Goal: Transaction & Acquisition: Purchase product/service

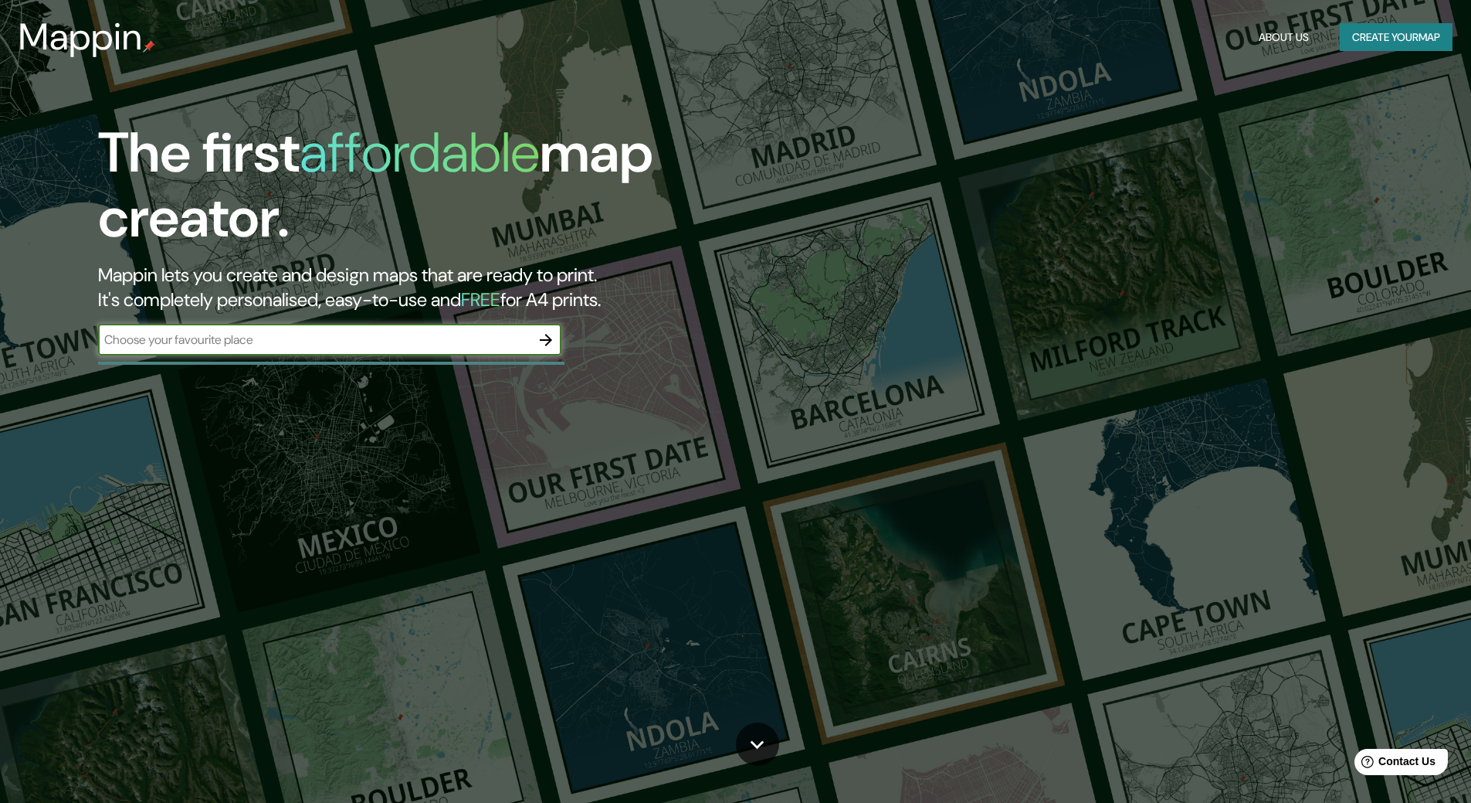
click at [552, 339] on icon "button" at bounding box center [546, 340] width 12 height 12
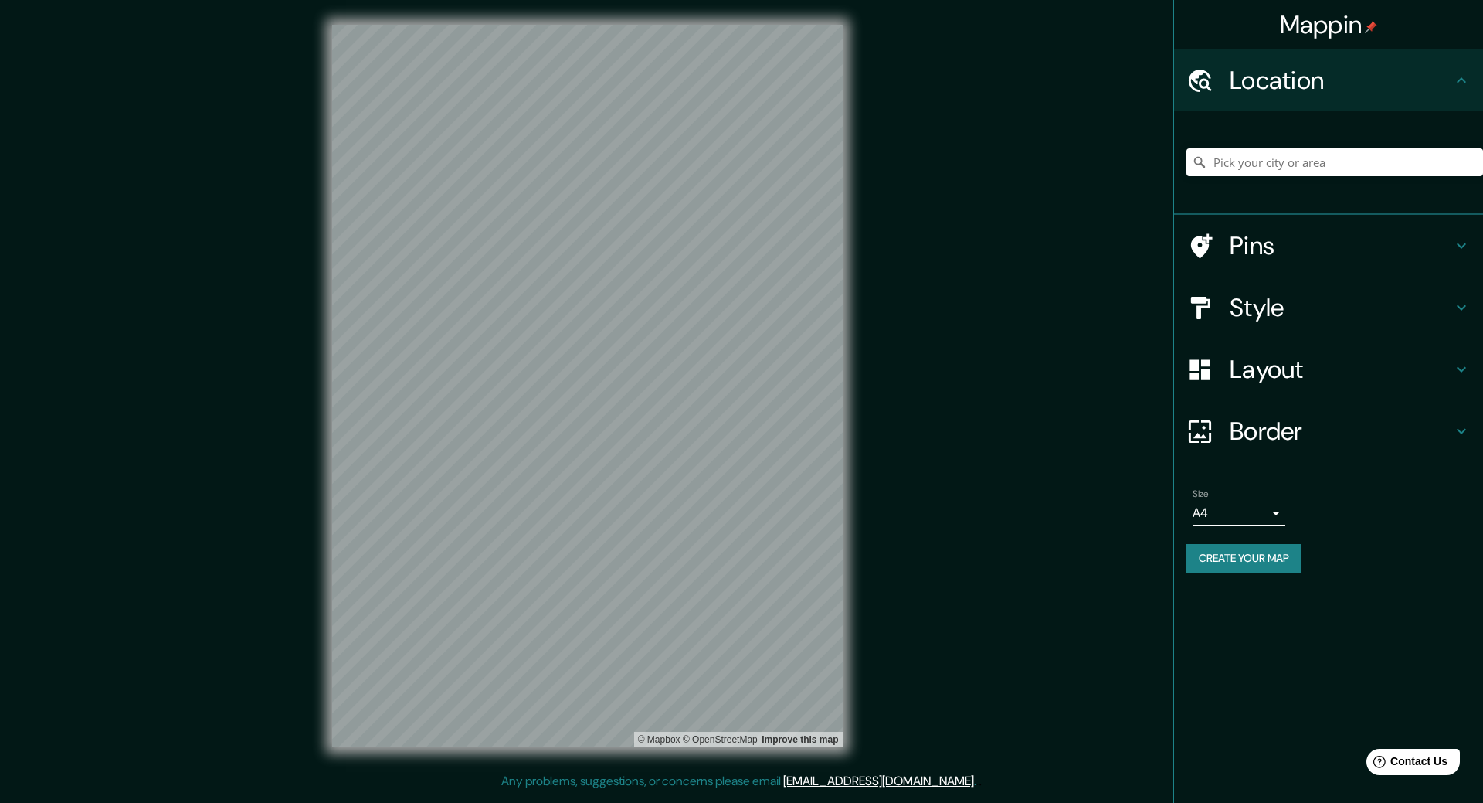
click at [1224, 184] on div at bounding box center [1334, 162] width 297 height 77
click at [1227, 171] on input "Pick your city or area" at bounding box center [1334, 162] width 297 height 28
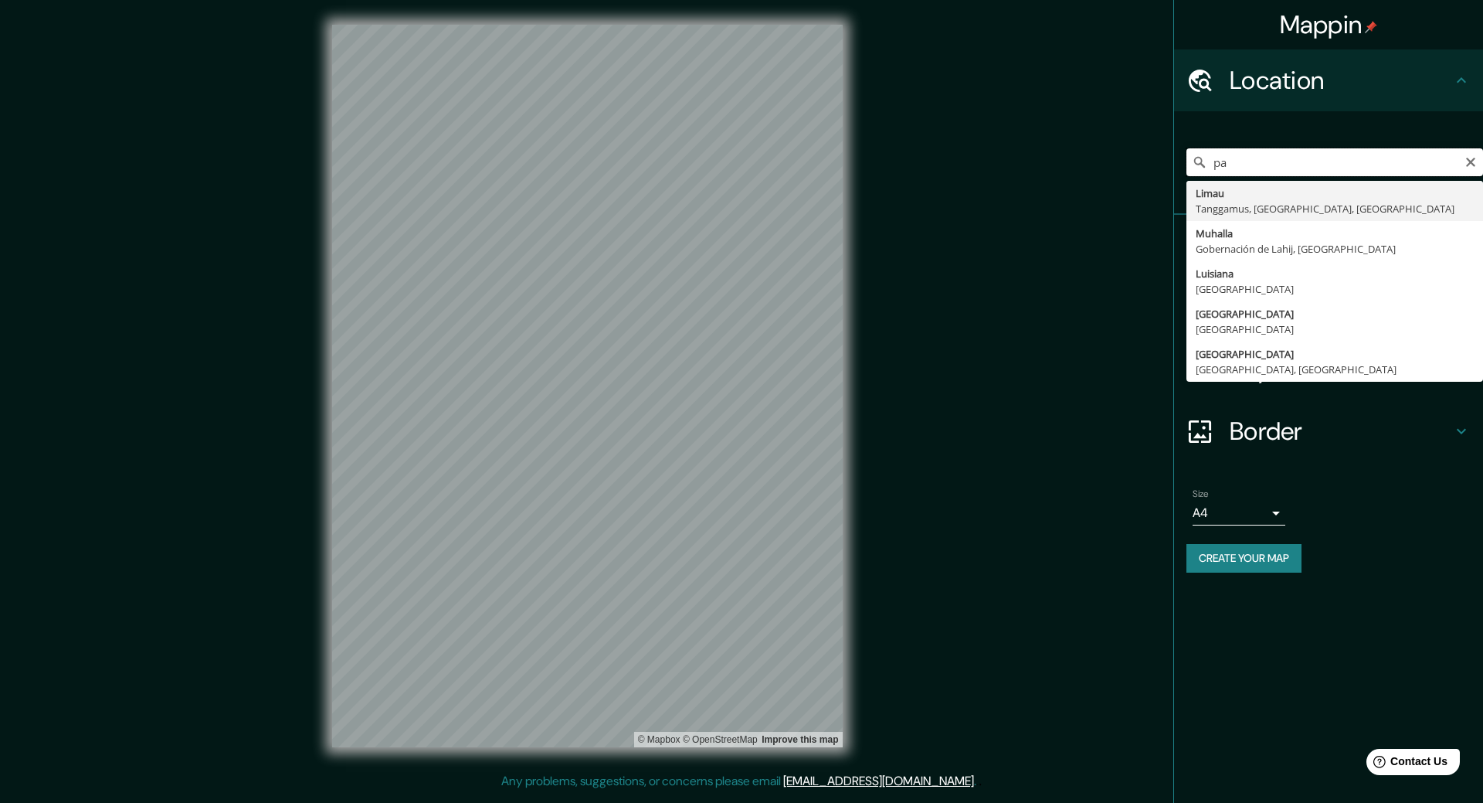
type input "p"
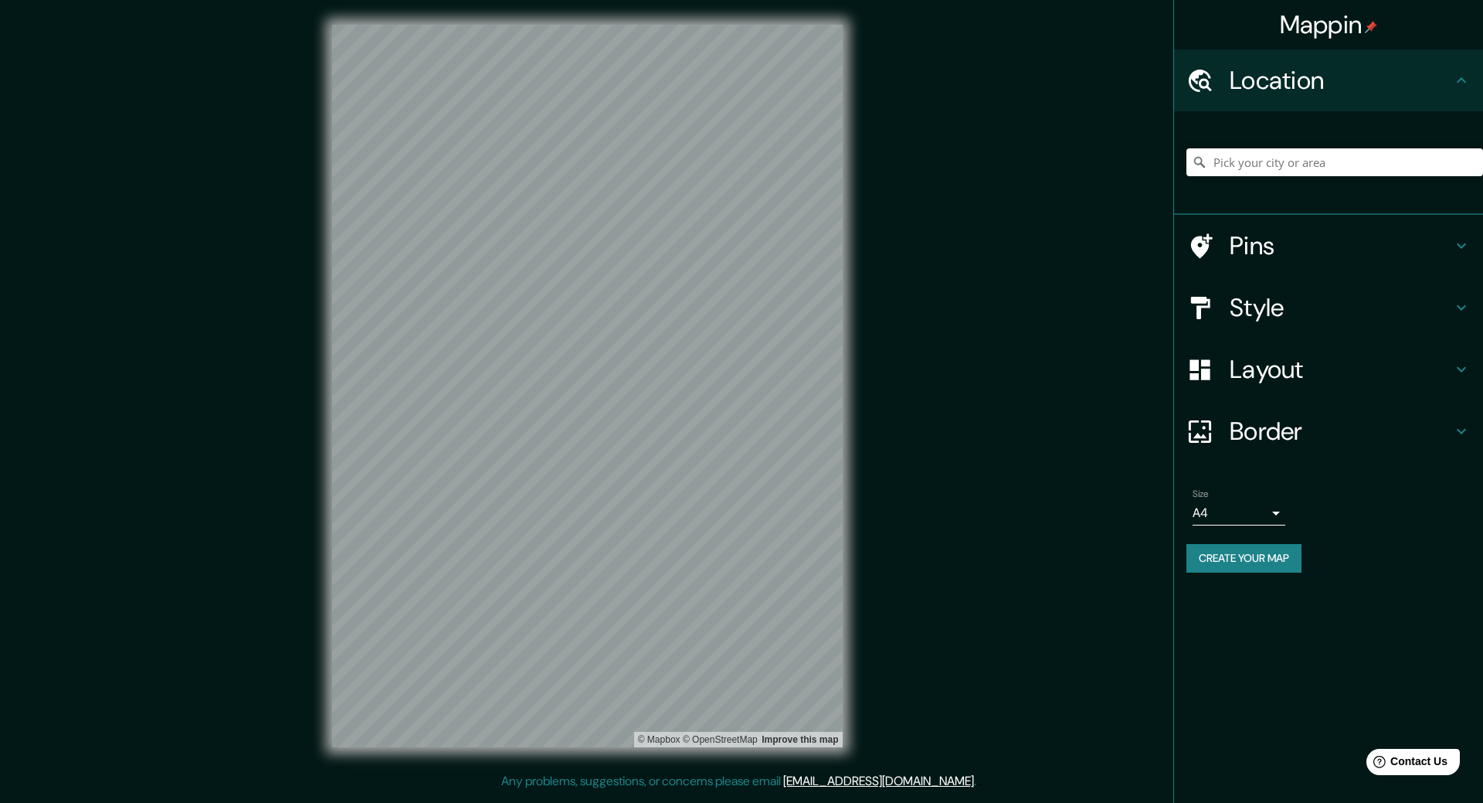
click at [901, 321] on div "Mappin Location Pins Style Layout Border Choose a border. Hint : you can make l…" at bounding box center [741, 398] width 1483 height 796
click at [848, 365] on div "© Mapbox © OpenStreetMap Improve this map" at bounding box center [587, 386] width 560 height 772
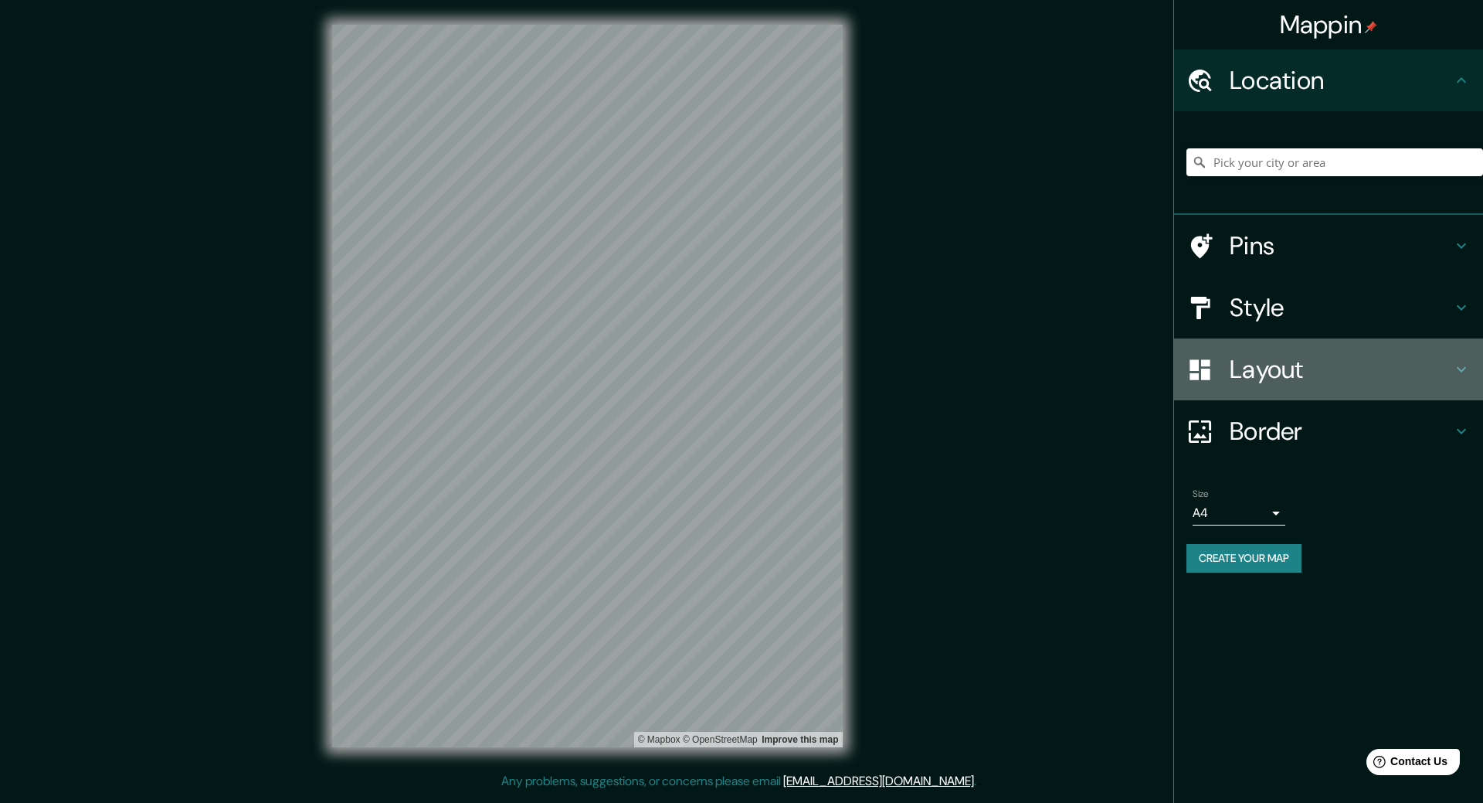
click at [1276, 371] on h4 "Layout" at bounding box center [1341, 369] width 222 height 31
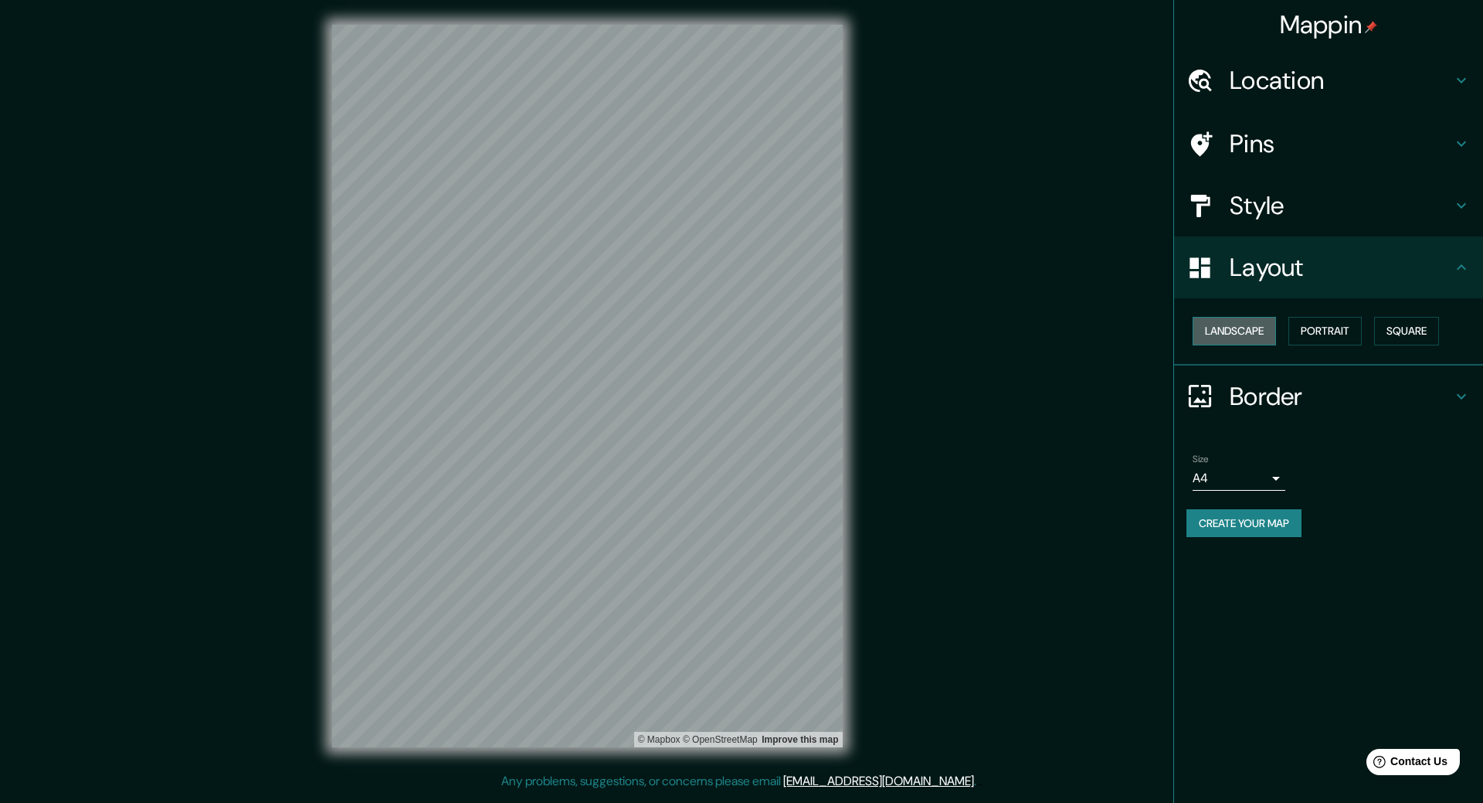
click at [1251, 331] on button "Landscape" at bounding box center [1234, 331] width 83 height 29
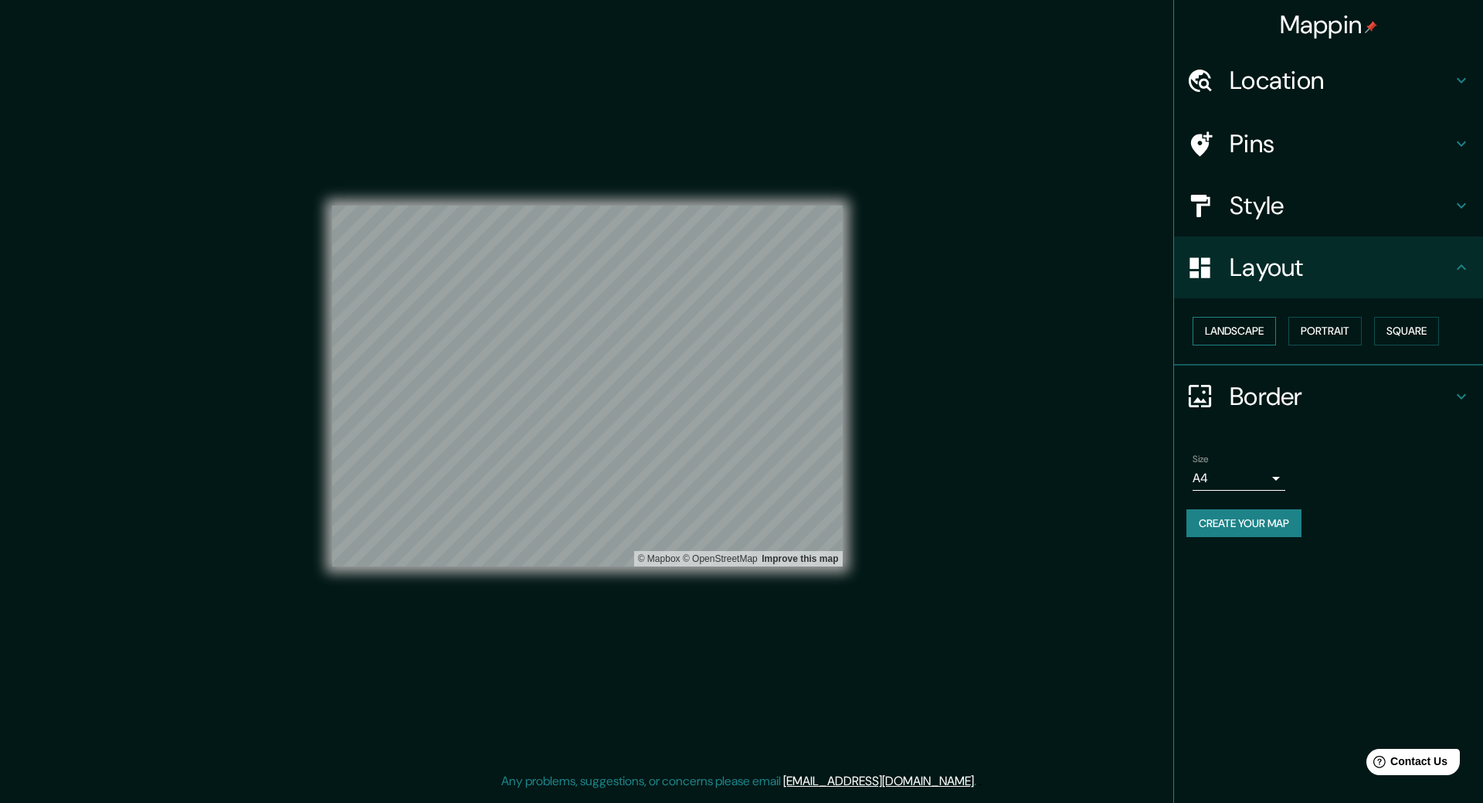
click at [1251, 331] on button "Landscape" at bounding box center [1234, 331] width 83 height 29
click at [1318, 331] on button "Portrait" at bounding box center [1324, 331] width 73 height 29
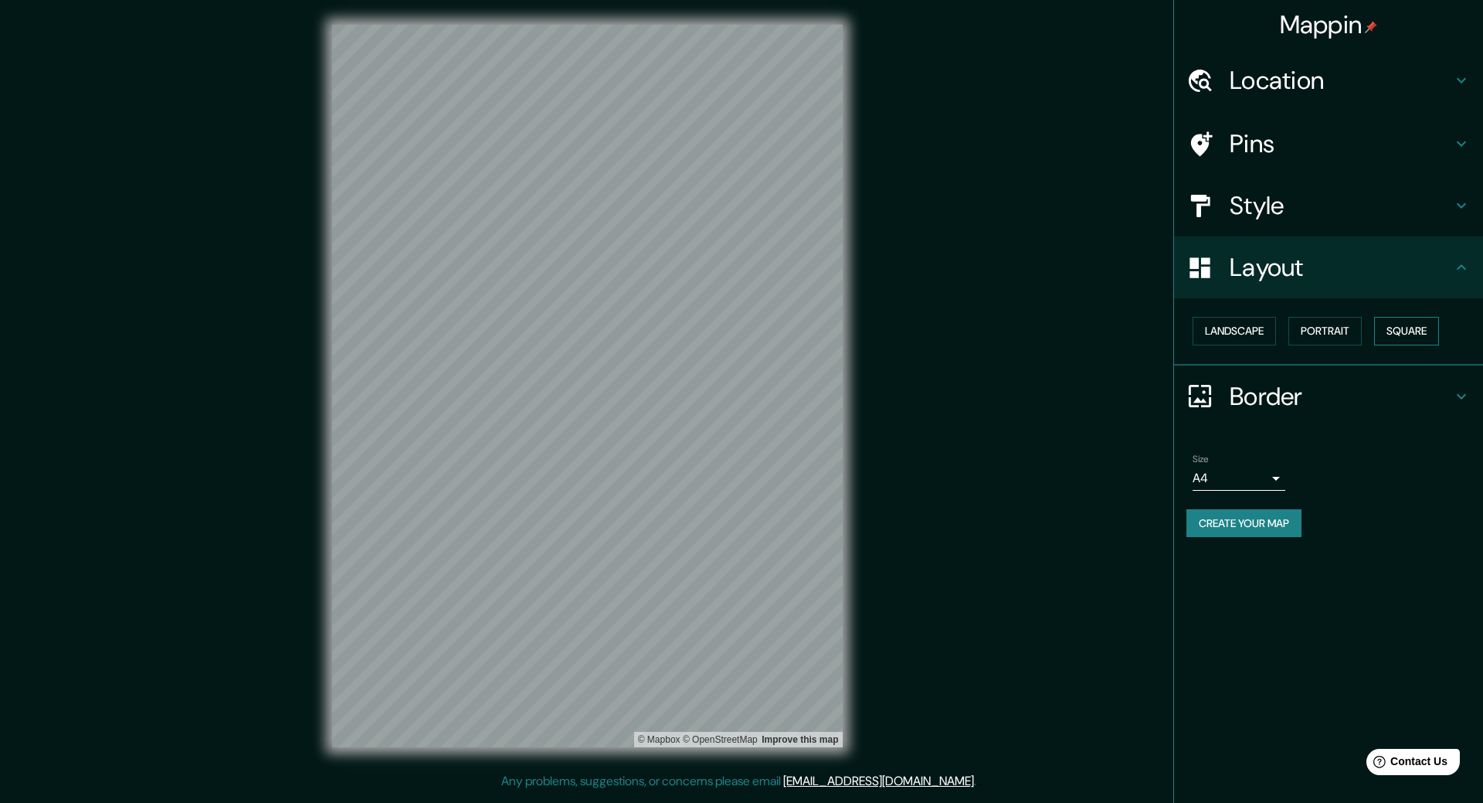
click at [1392, 331] on button "Square" at bounding box center [1406, 331] width 65 height 29
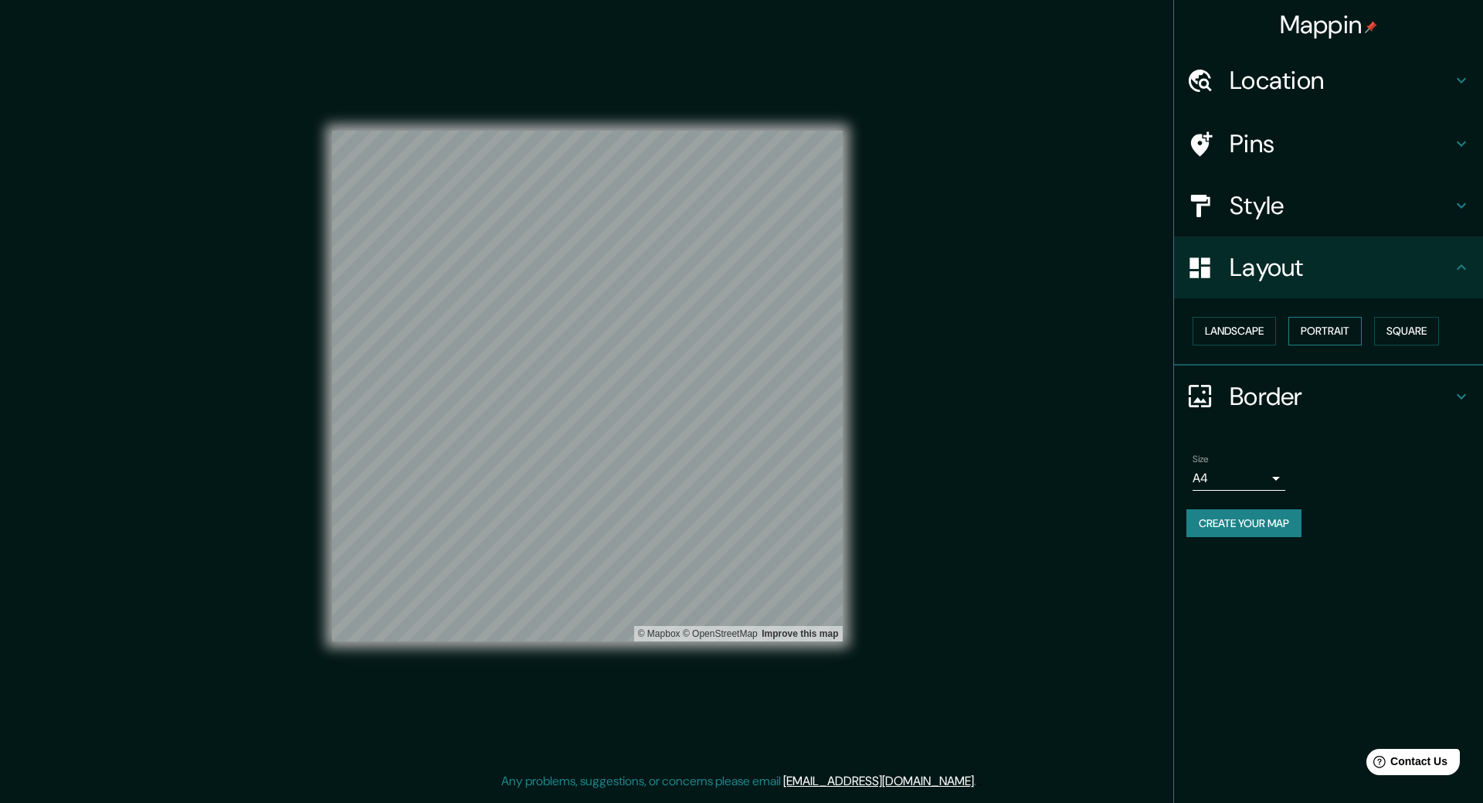
click at [1339, 331] on button "Portrait" at bounding box center [1324, 331] width 73 height 29
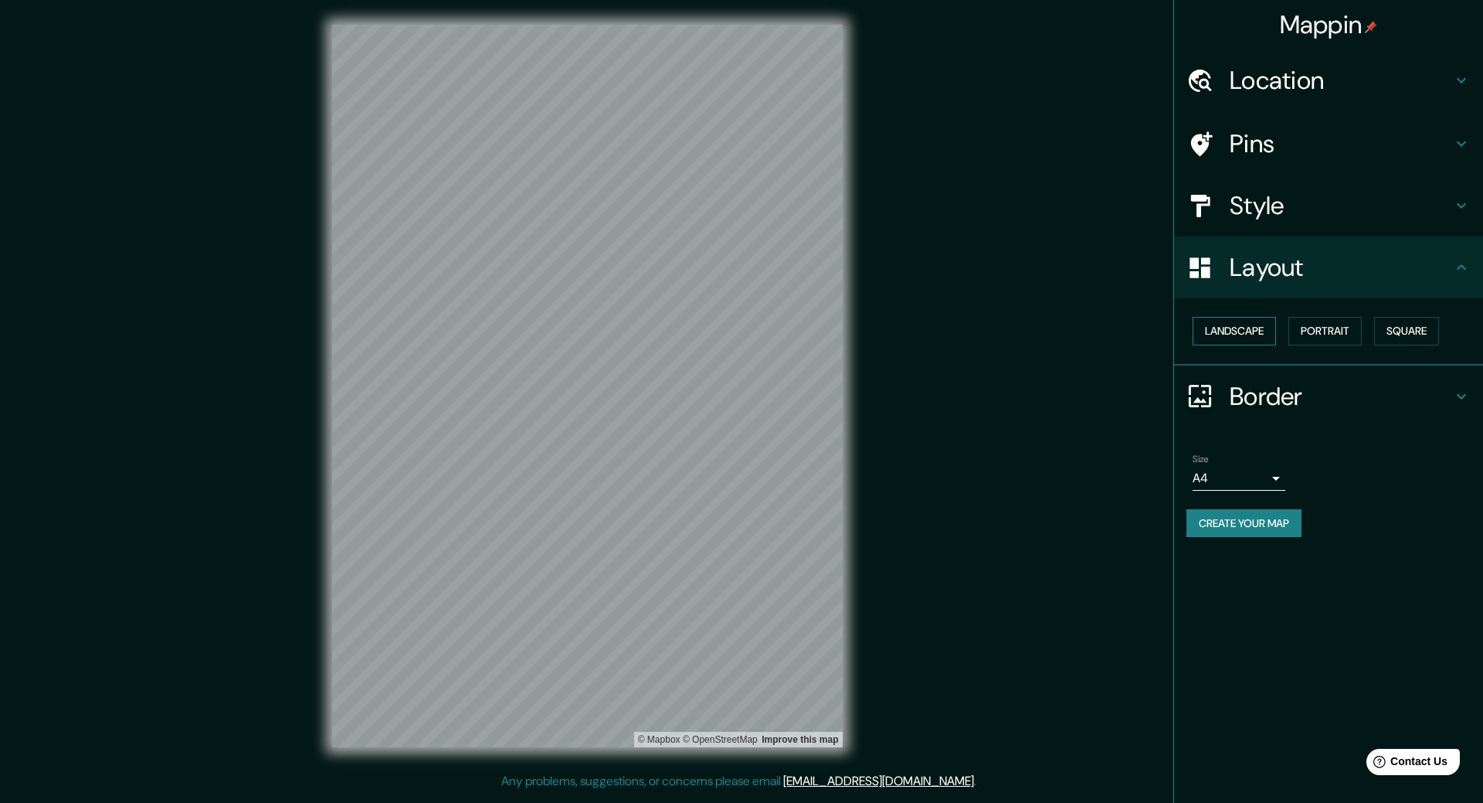
click at [1237, 333] on button "Landscape" at bounding box center [1234, 331] width 83 height 29
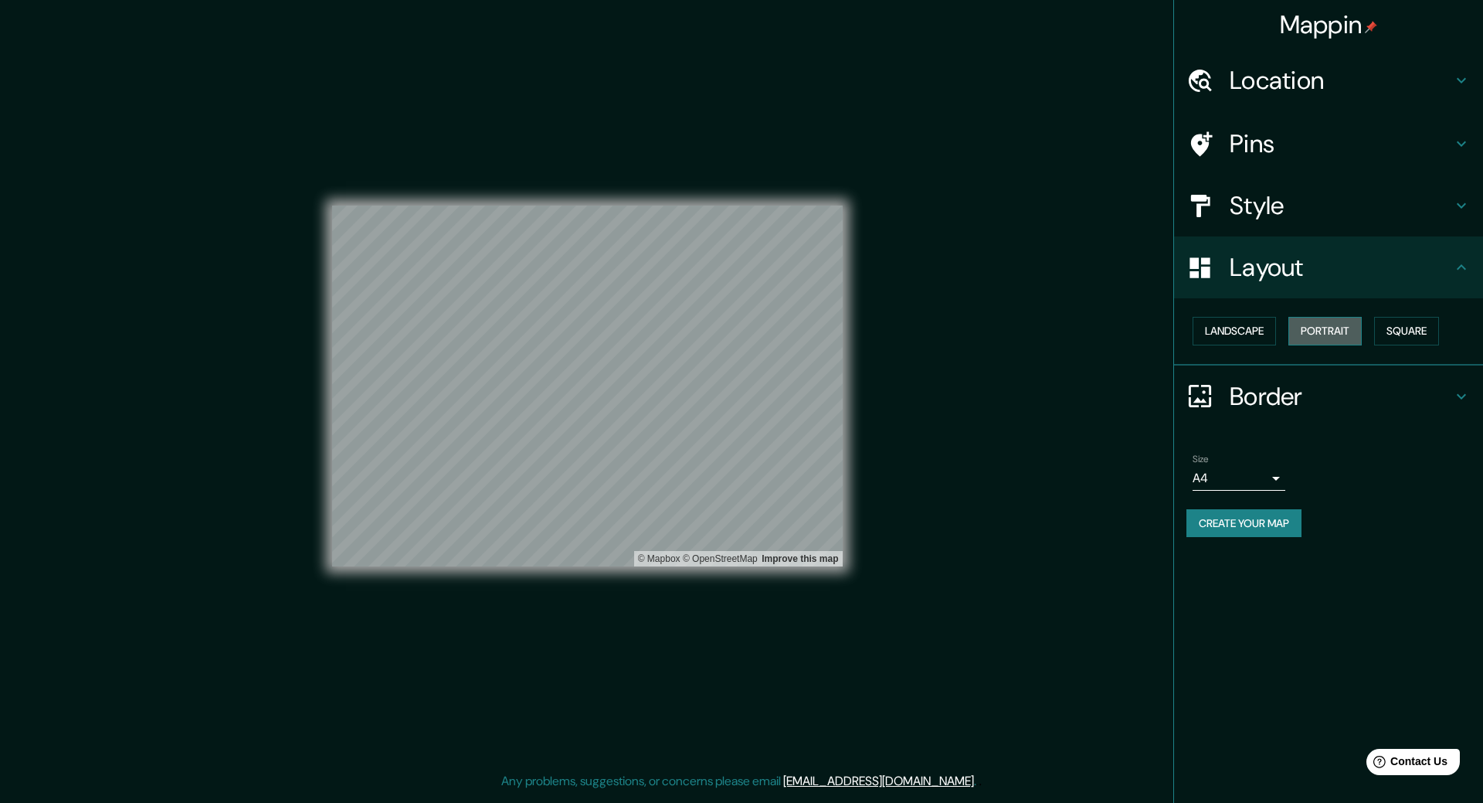
click at [1341, 329] on button "Portrait" at bounding box center [1324, 331] width 73 height 29
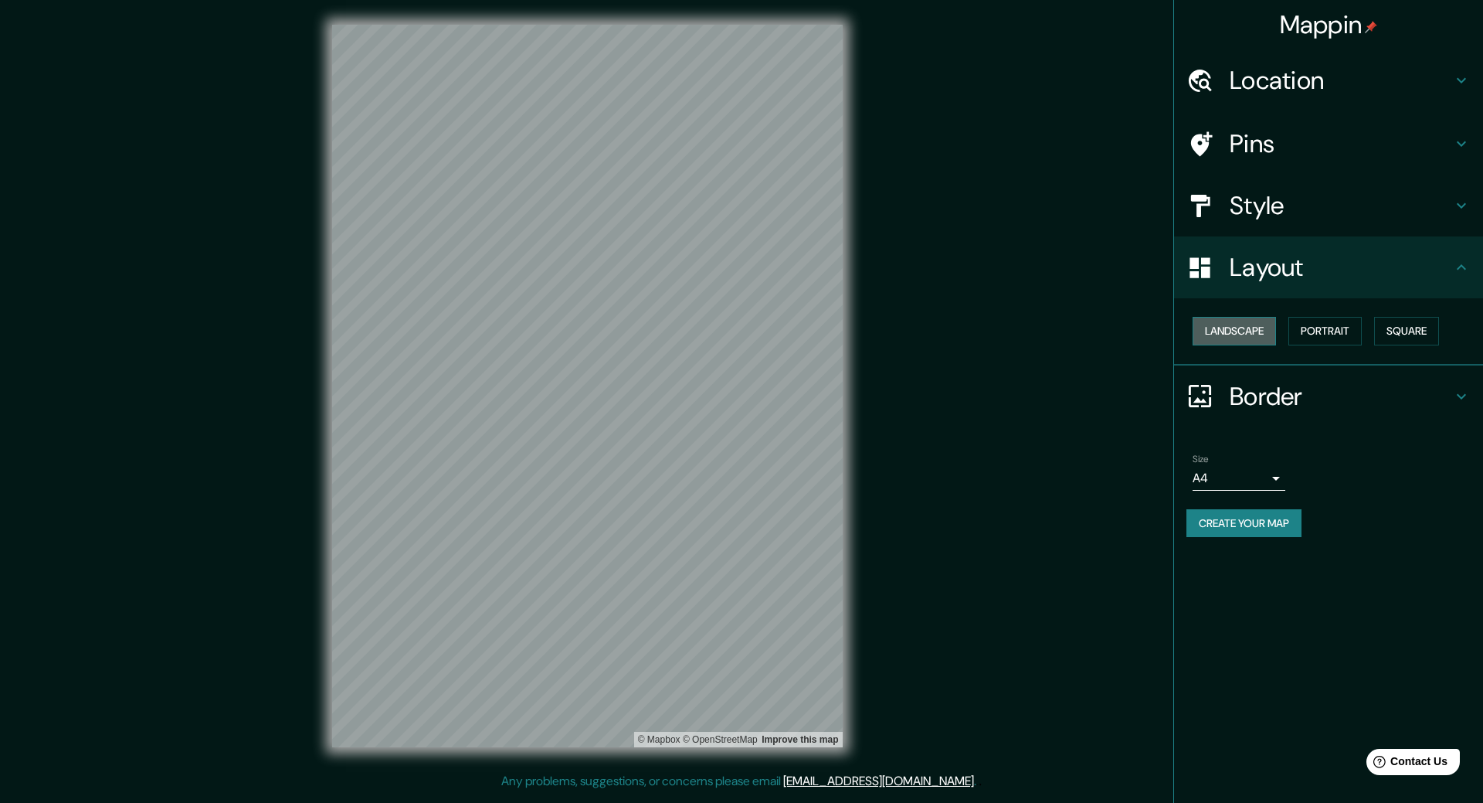
click at [1224, 341] on button "Landscape" at bounding box center [1234, 331] width 83 height 29
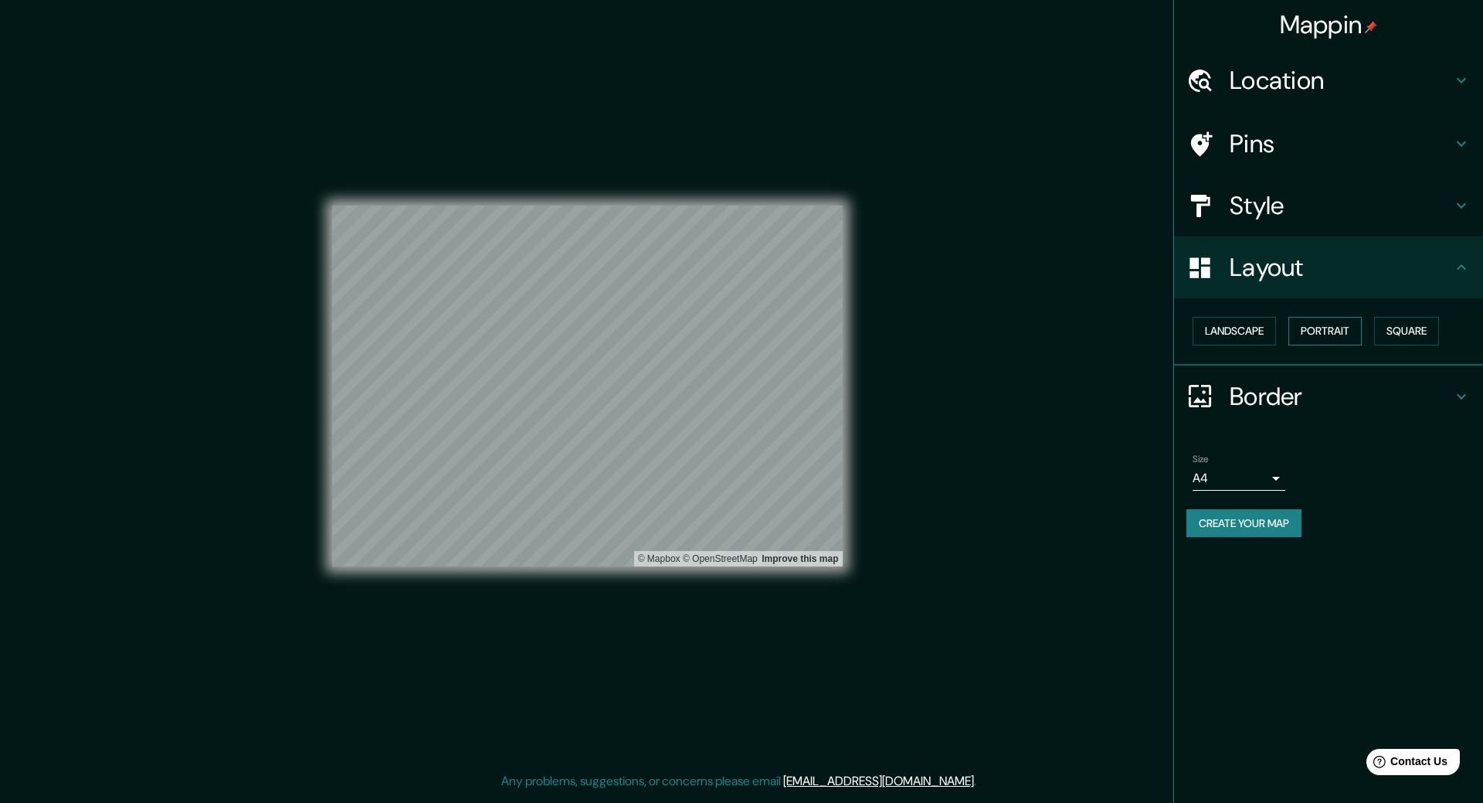
click at [1325, 326] on button "Portrait" at bounding box center [1324, 331] width 73 height 29
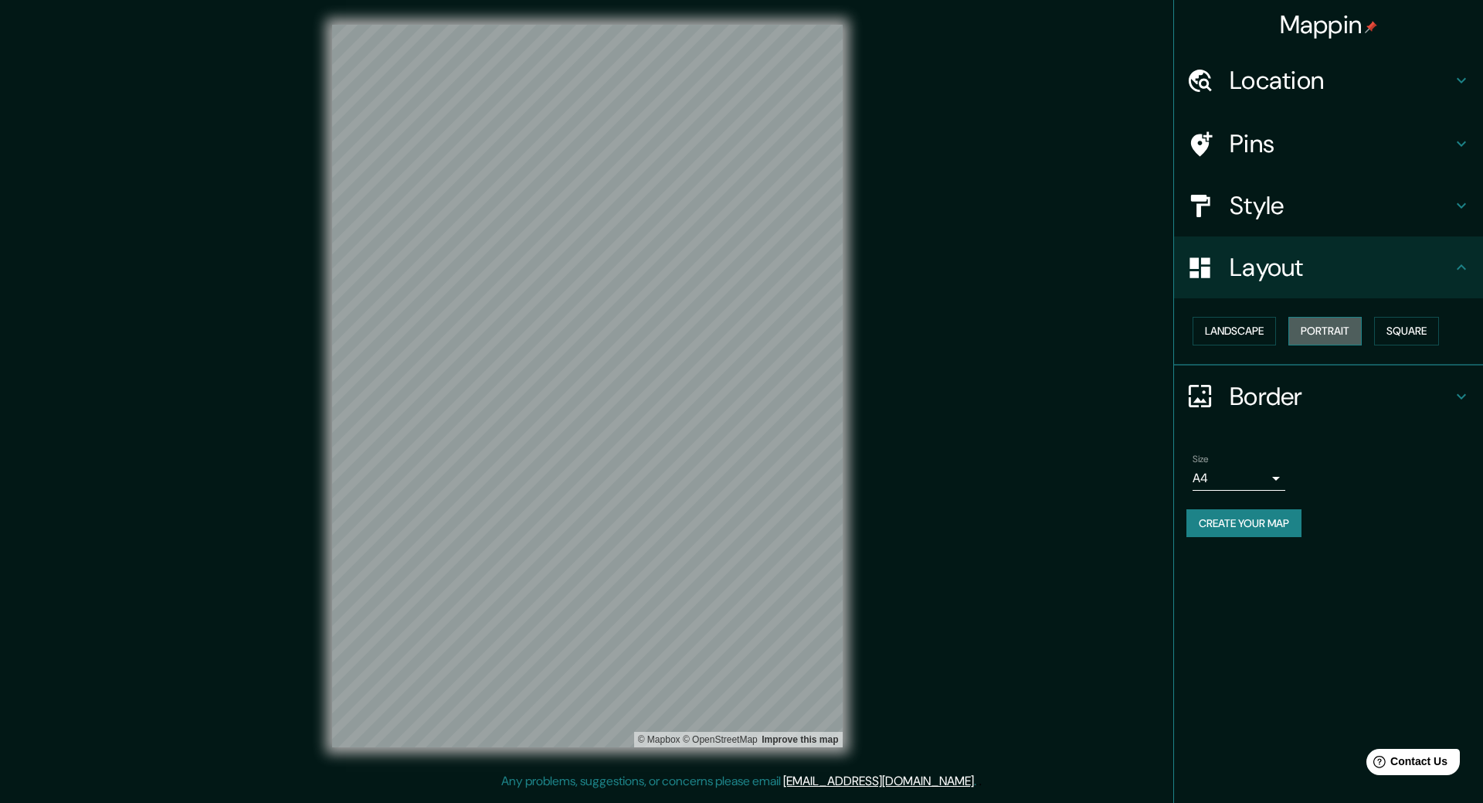
click at [1320, 328] on button "Portrait" at bounding box center [1324, 331] width 73 height 29
click at [1321, 333] on button "Portrait" at bounding box center [1324, 331] width 73 height 29
click at [1252, 334] on button "Landscape" at bounding box center [1234, 331] width 83 height 29
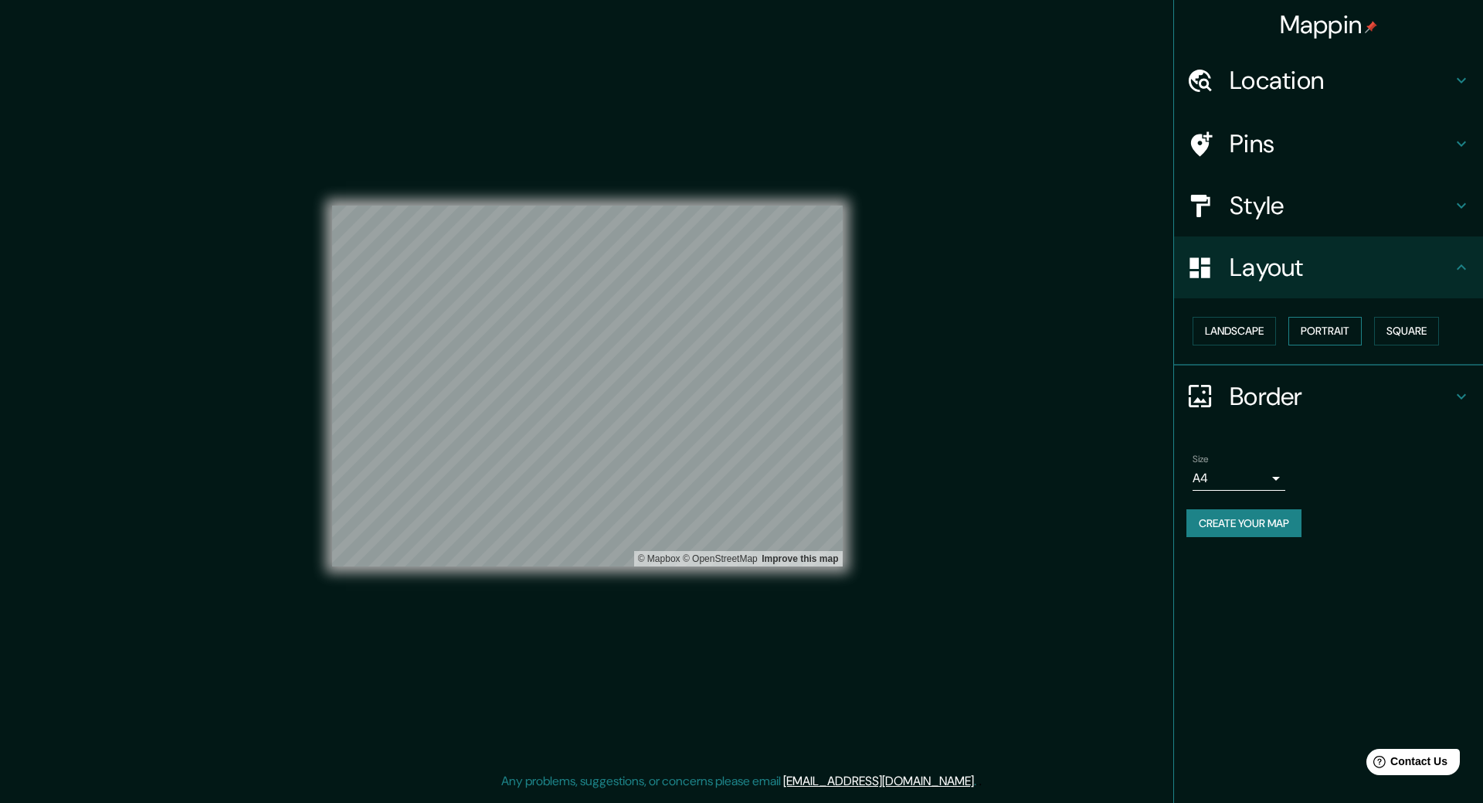
click at [1322, 334] on button "Portrait" at bounding box center [1324, 331] width 73 height 29
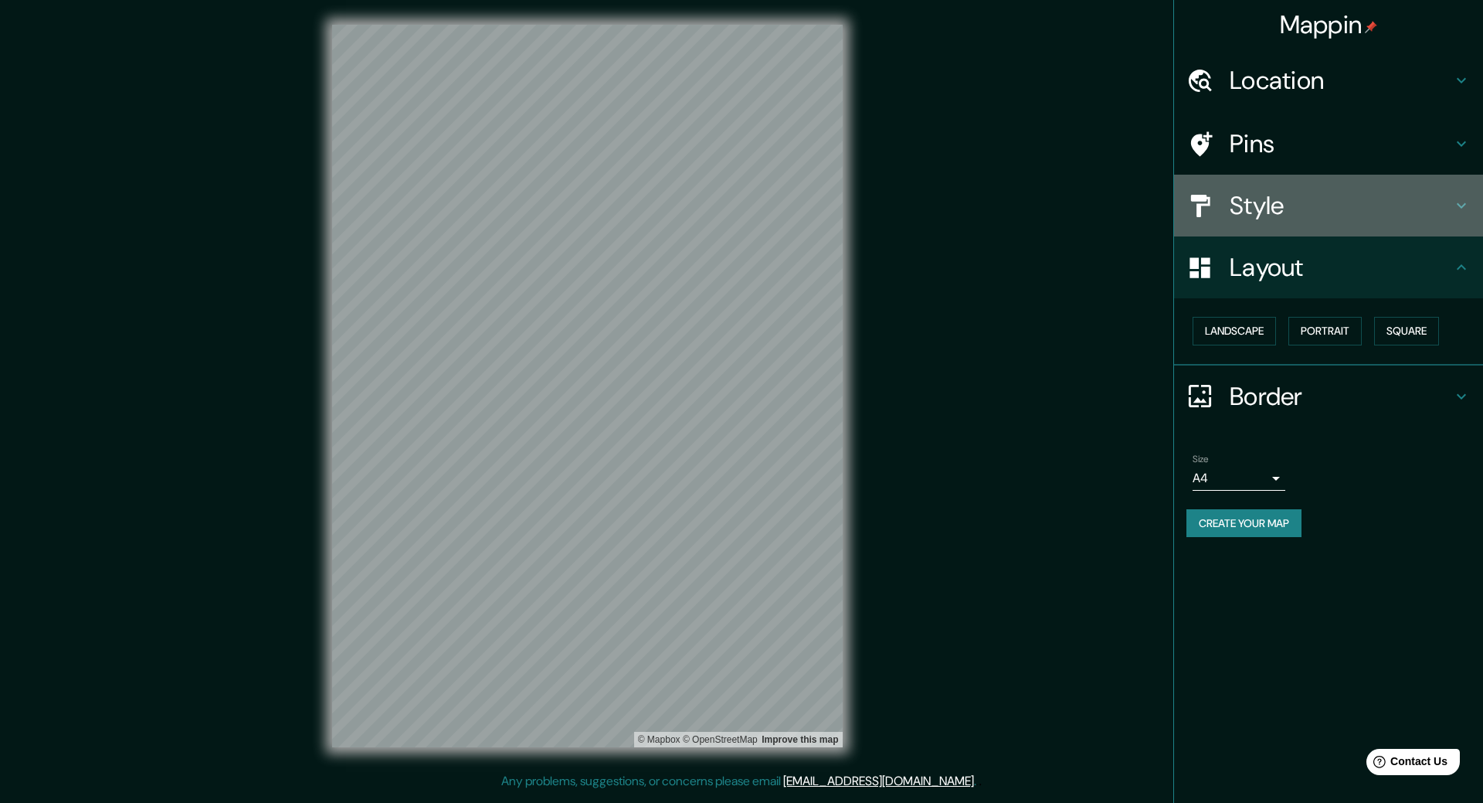
click at [1332, 209] on h4 "Style" at bounding box center [1341, 205] width 222 height 31
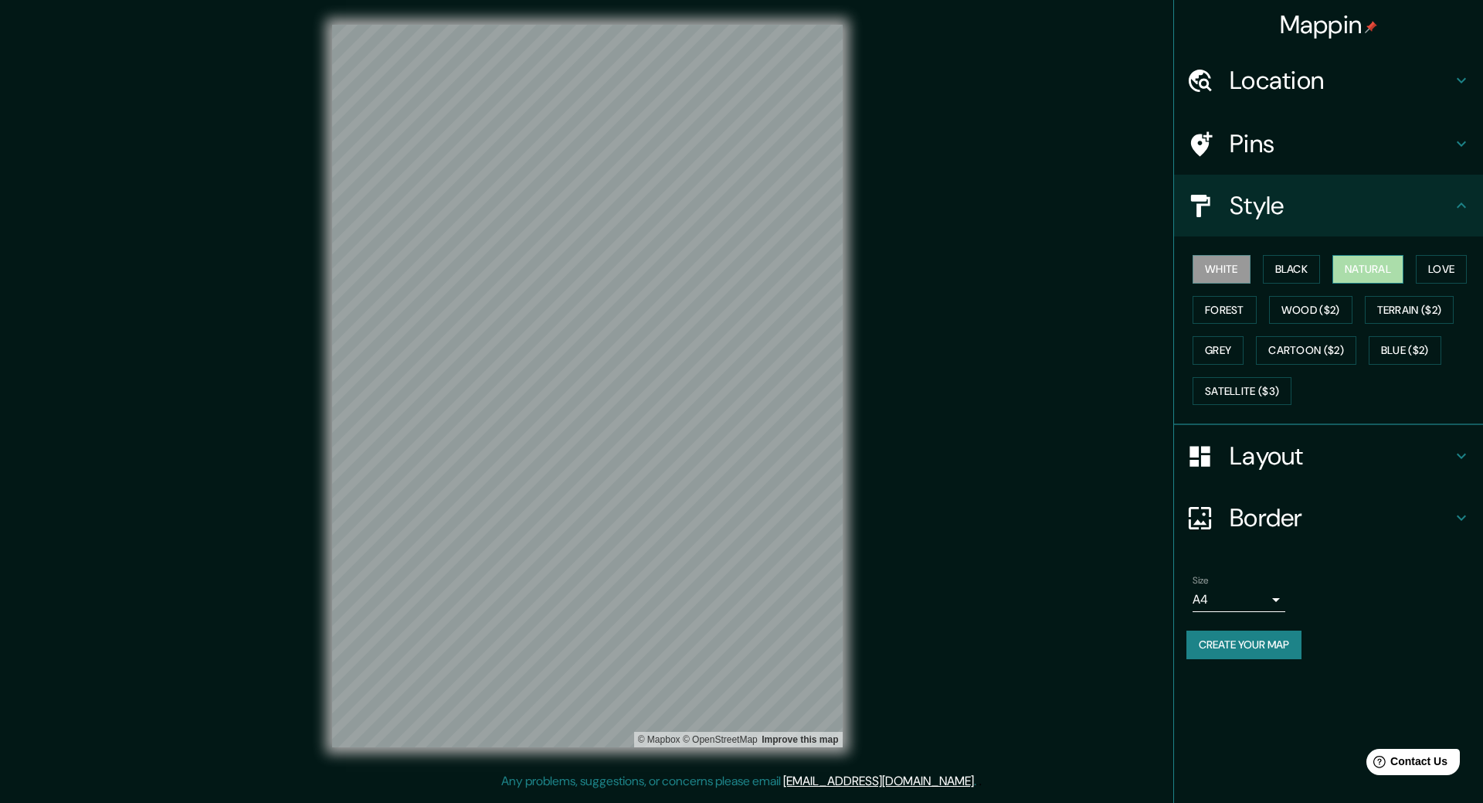
click at [1374, 263] on button "Natural" at bounding box center [1367, 269] width 71 height 29
click at [1284, 263] on button "Black" at bounding box center [1292, 269] width 58 height 29
click at [1352, 263] on button "Natural" at bounding box center [1367, 269] width 71 height 29
click at [1451, 261] on button "Love" at bounding box center [1441, 269] width 51 height 29
click at [1216, 316] on button "Forest" at bounding box center [1225, 310] width 64 height 29
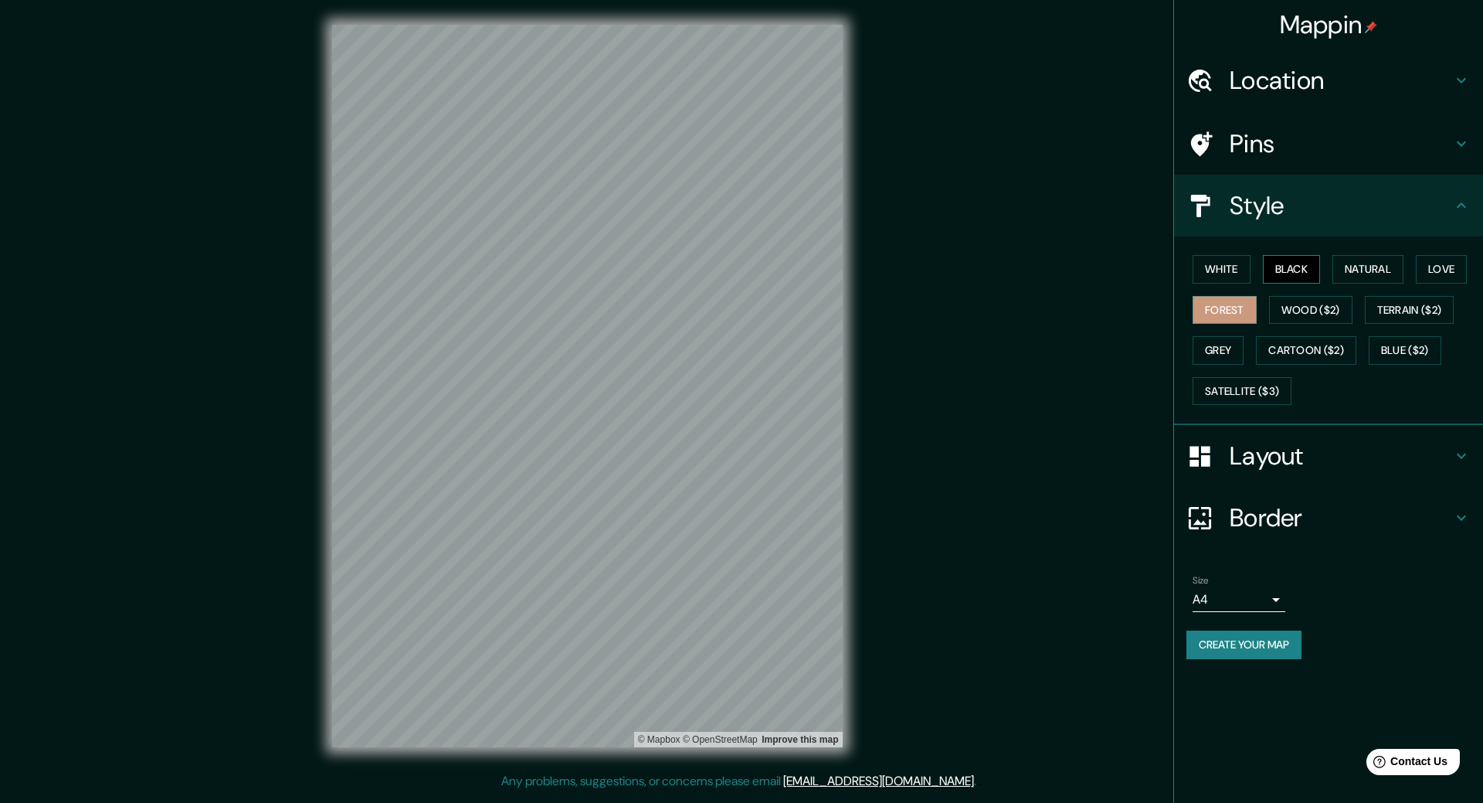
click at [1308, 277] on button "Black" at bounding box center [1292, 269] width 58 height 29
click at [1221, 276] on button "White" at bounding box center [1222, 269] width 58 height 29
click at [1221, 307] on button "Forest" at bounding box center [1225, 310] width 64 height 29
click at [1371, 270] on button "Natural" at bounding box center [1367, 269] width 71 height 29
click at [1226, 310] on button "Forest" at bounding box center [1225, 310] width 64 height 29
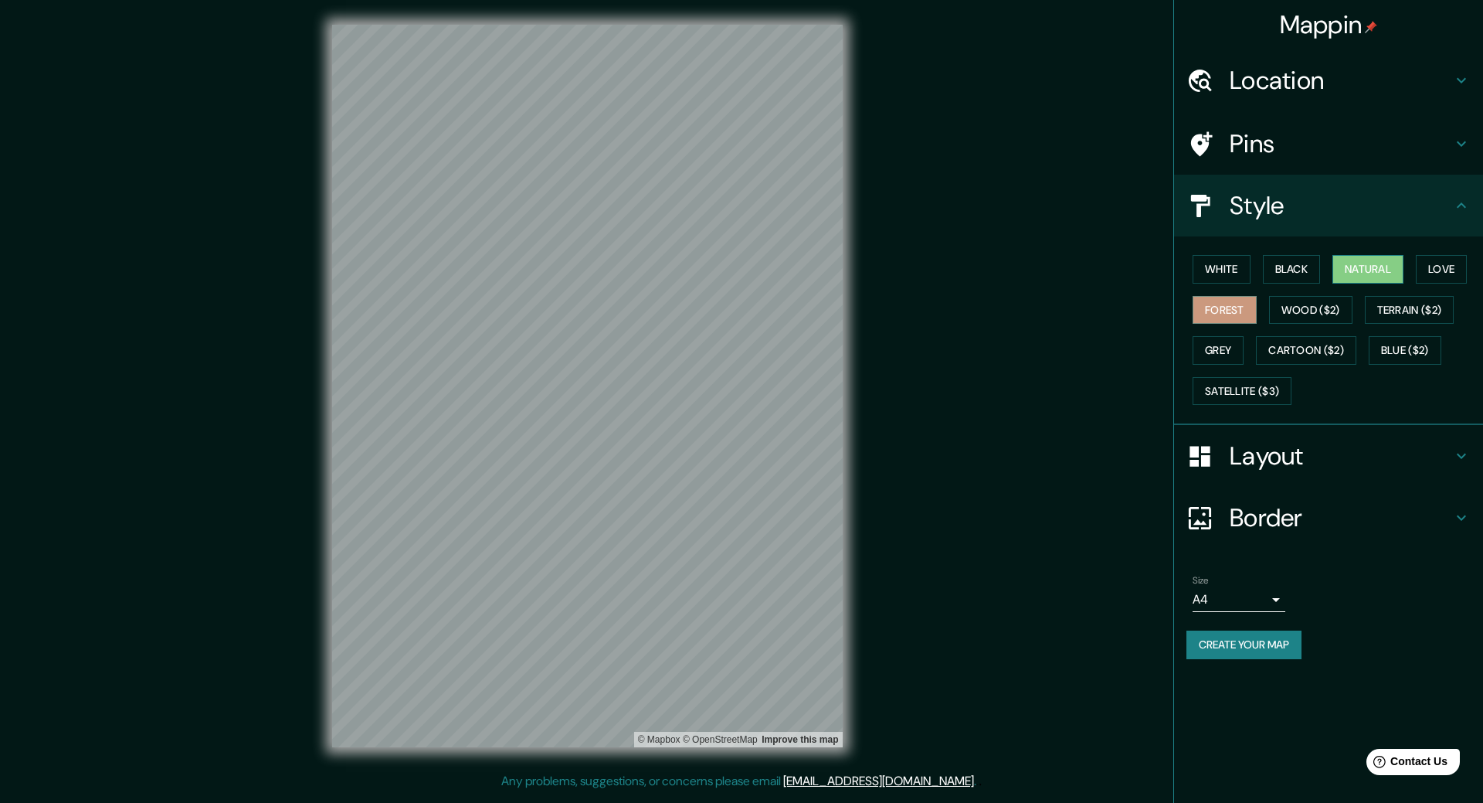
click at [1349, 274] on button "Natural" at bounding box center [1367, 269] width 71 height 29
click at [1220, 320] on button "Forest" at bounding box center [1225, 310] width 64 height 29
click at [1236, 602] on body "Mappin Location Pins Style White Black Natural Love Forest Wood ($2) Terrain ($…" at bounding box center [741, 401] width 1483 height 803
click at [1230, 658] on li "A3" at bounding box center [1239, 660] width 93 height 28
type input "a4"
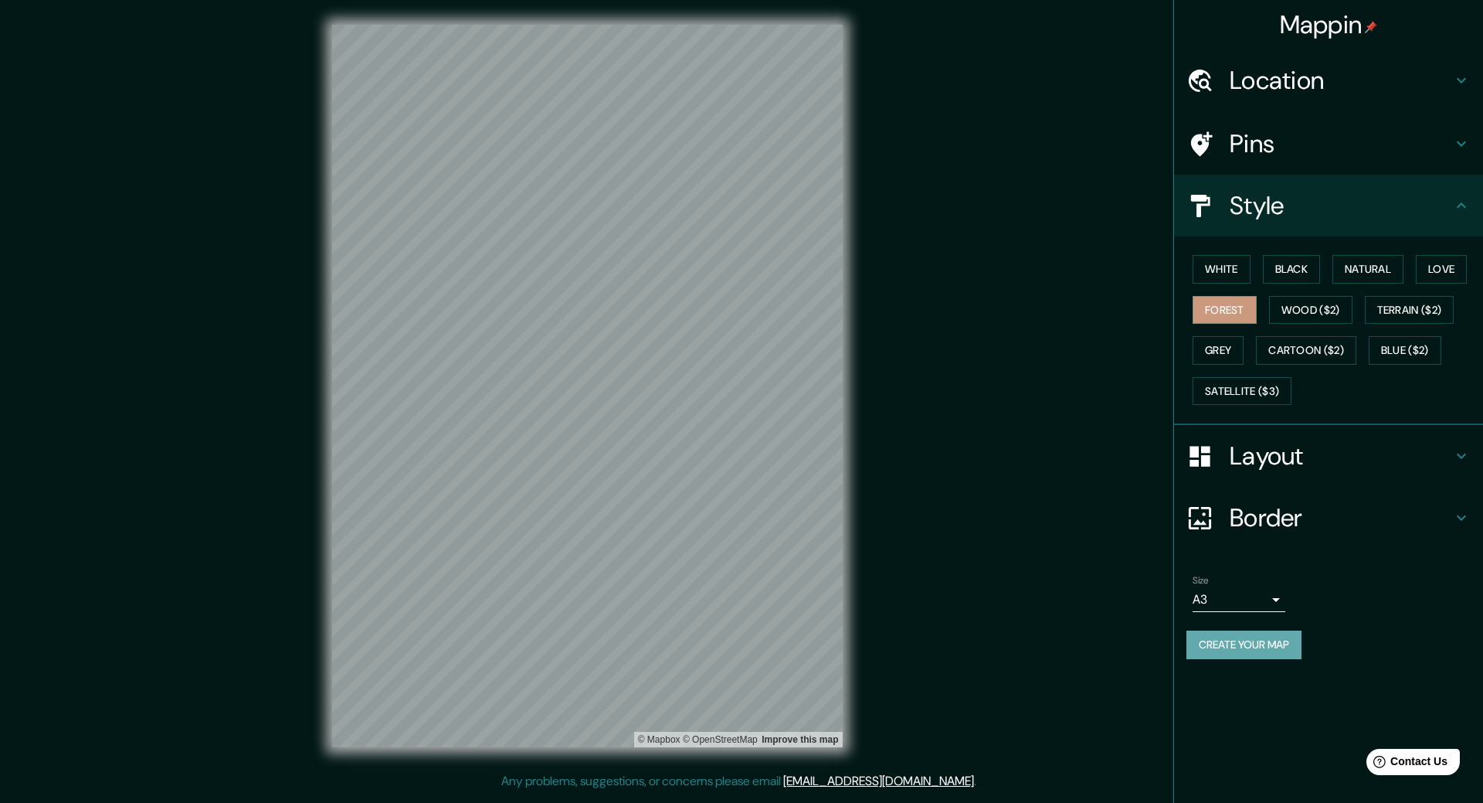
click at [1240, 650] on button "Create your map" at bounding box center [1243, 644] width 115 height 29
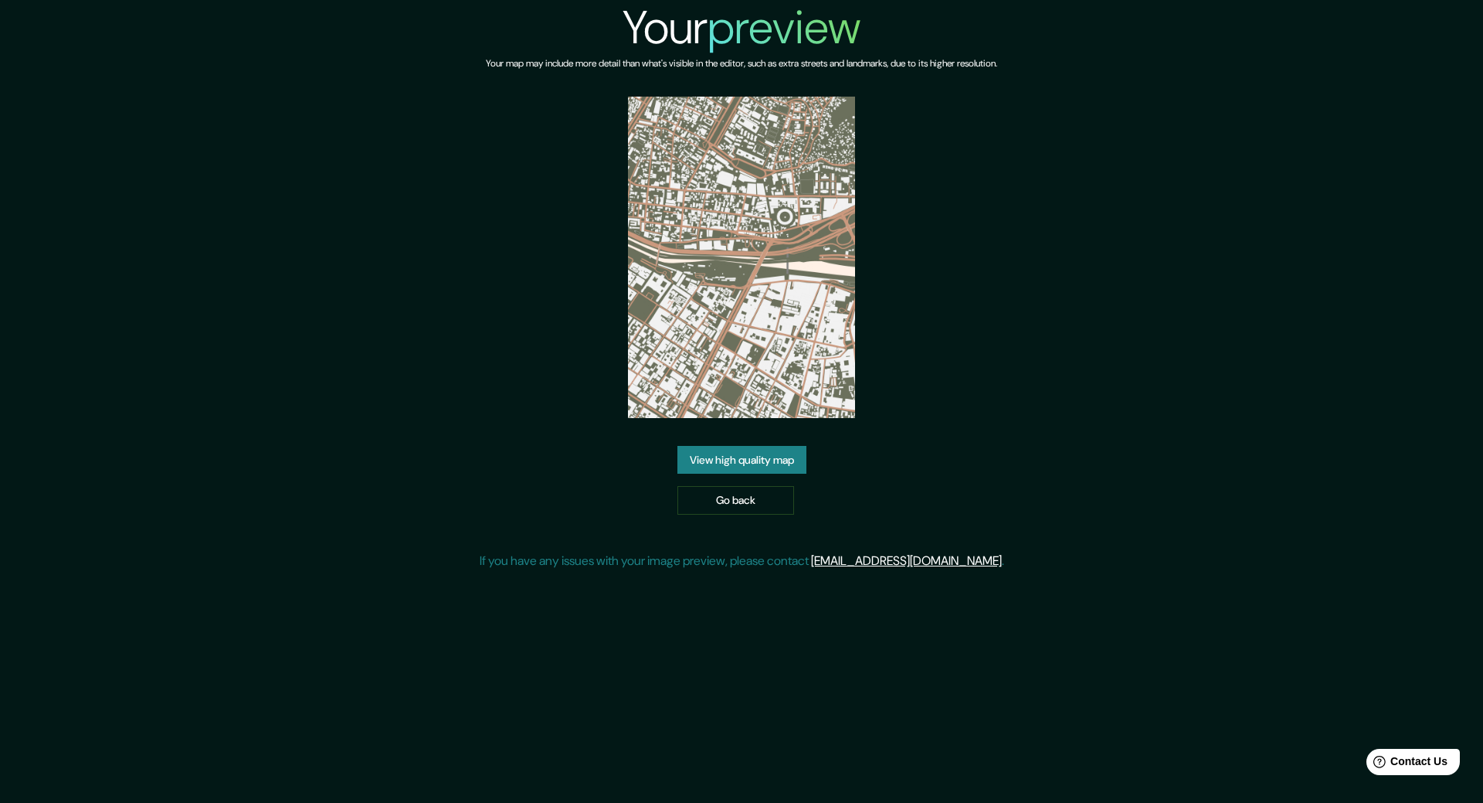
click at [780, 471] on link "View high quality map" at bounding box center [741, 460] width 129 height 29
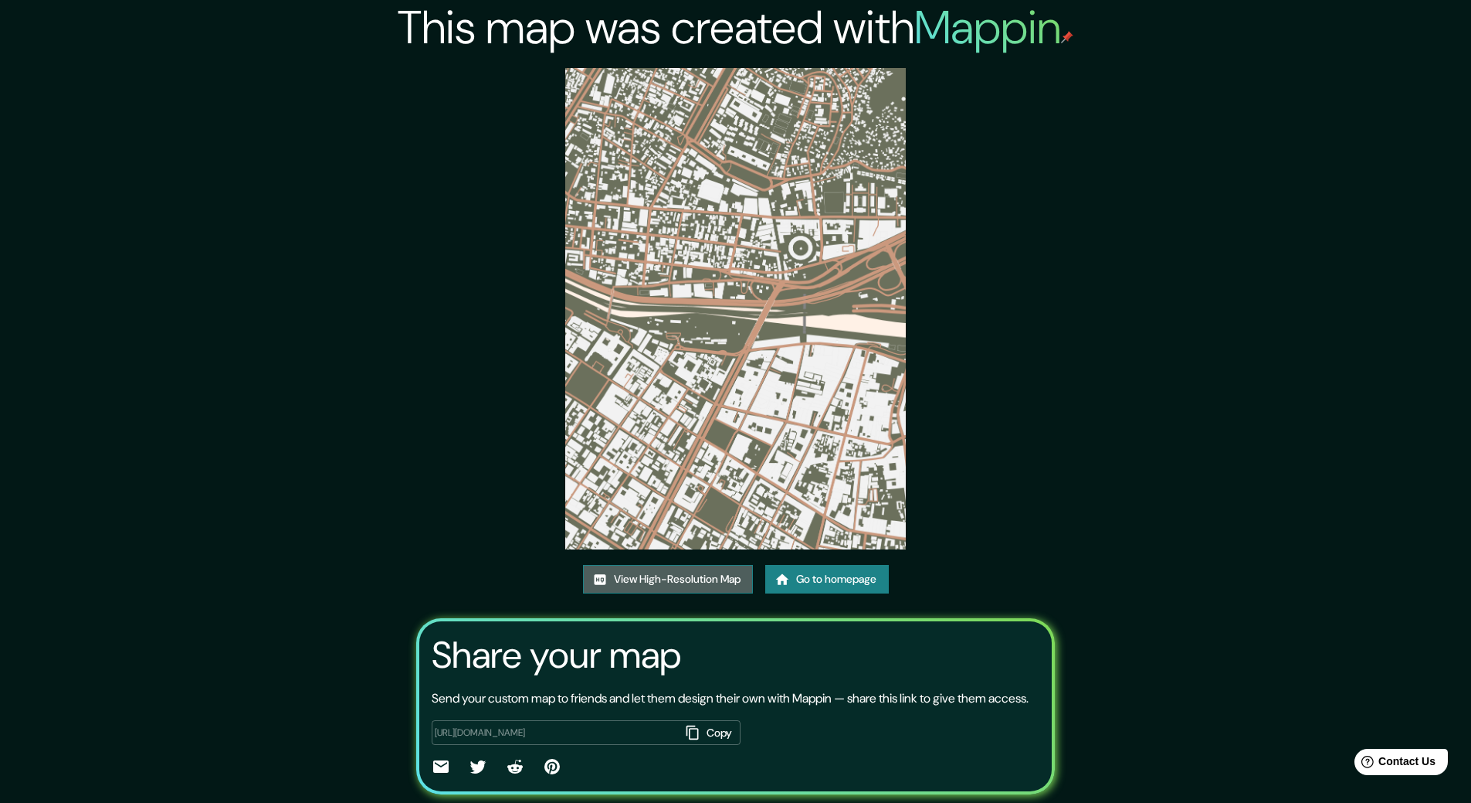
click at [680, 582] on link "View High-Resolution Map" at bounding box center [668, 579] width 170 height 29
